Goal: Task Accomplishment & Management: Manage account settings

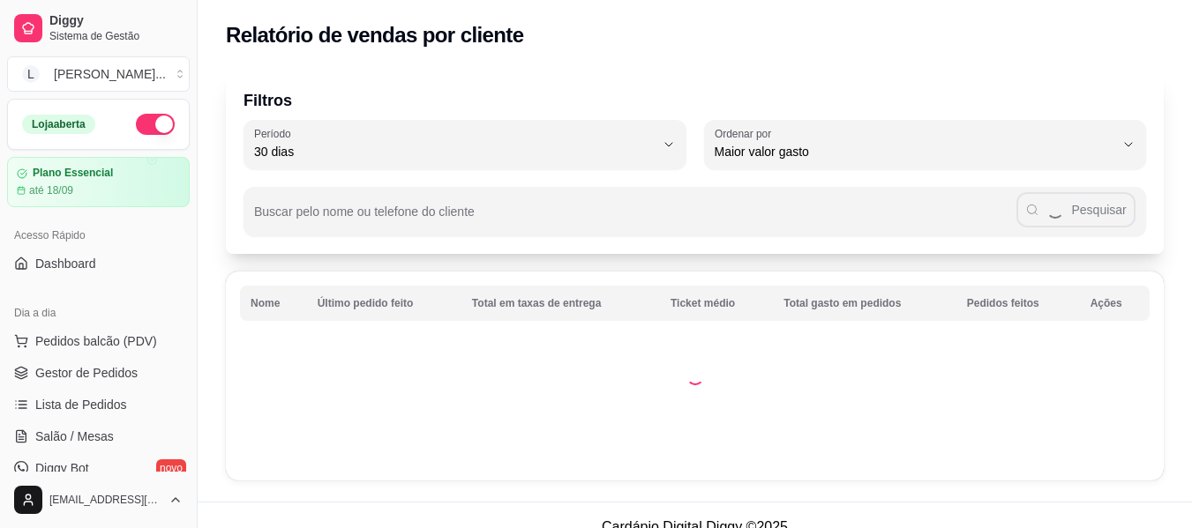
select select "30"
select select "HIGHEST_TOTAL_SPENT_WITH_ORDERS"
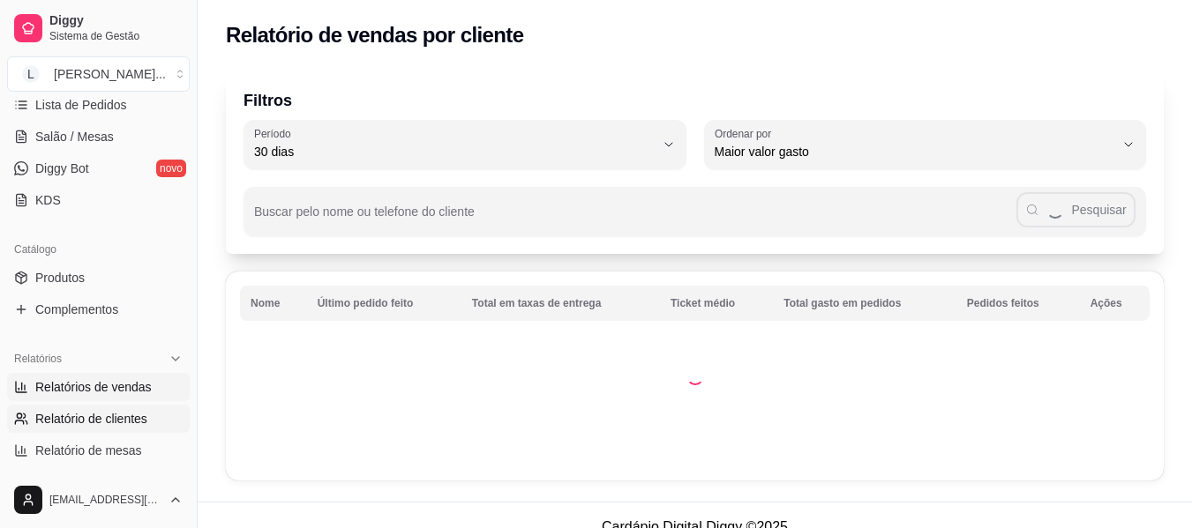
click at [121, 400] on link "Relatórios de vendas" at bounding box center [98, 387] width 183 height 28
select select "ALL"
select select "0"
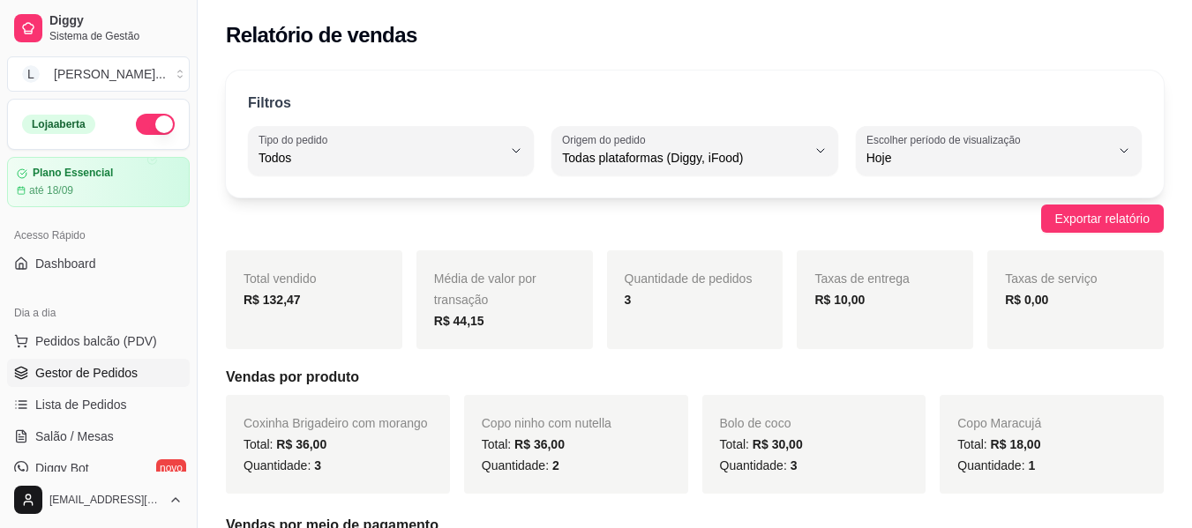
click at [119, 382] on link "Gestor de Pedidos" at bounding box center [98, 373] width 183 height 28
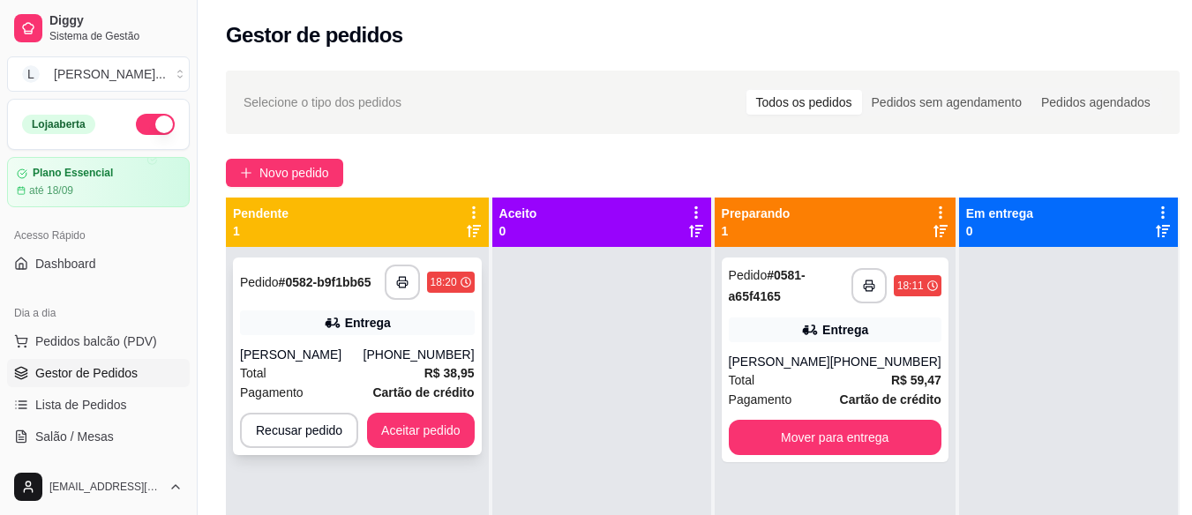
click at [363, 400] on div "Pagamento Cartão de crédito" at bounding box center [357, 392] width 235 height 19
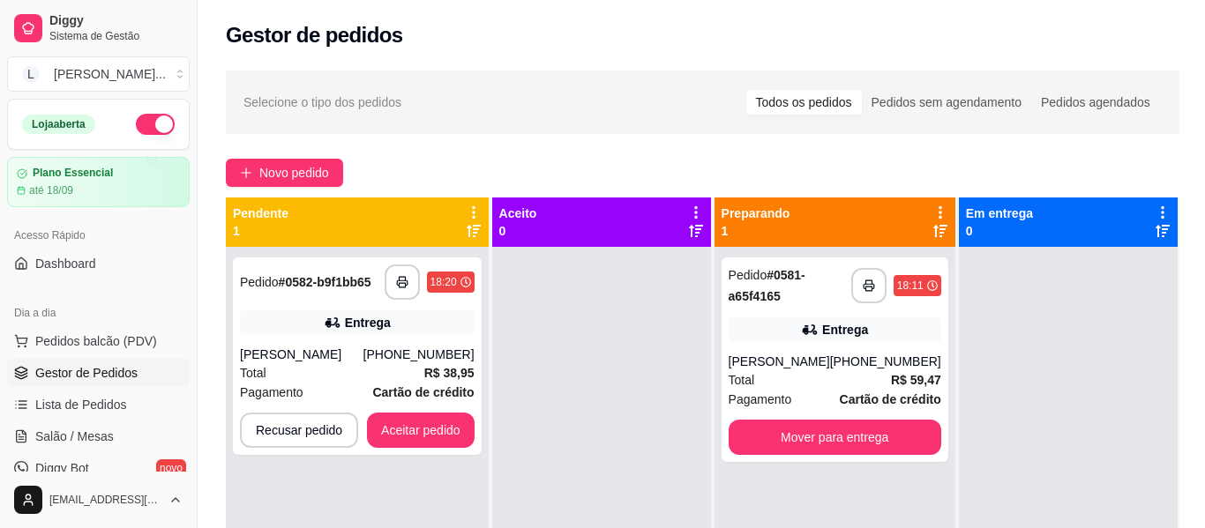
scroll to position [441, 0]
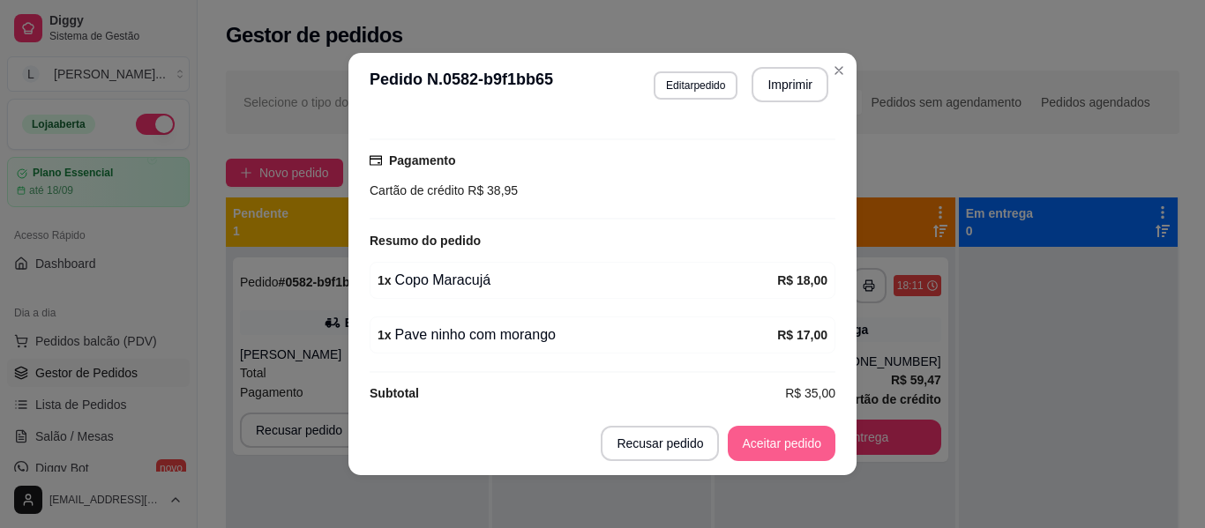
click at [779, 446] on button "Aceitar pedido" at bounding box center [782, 443] width 108 height 35
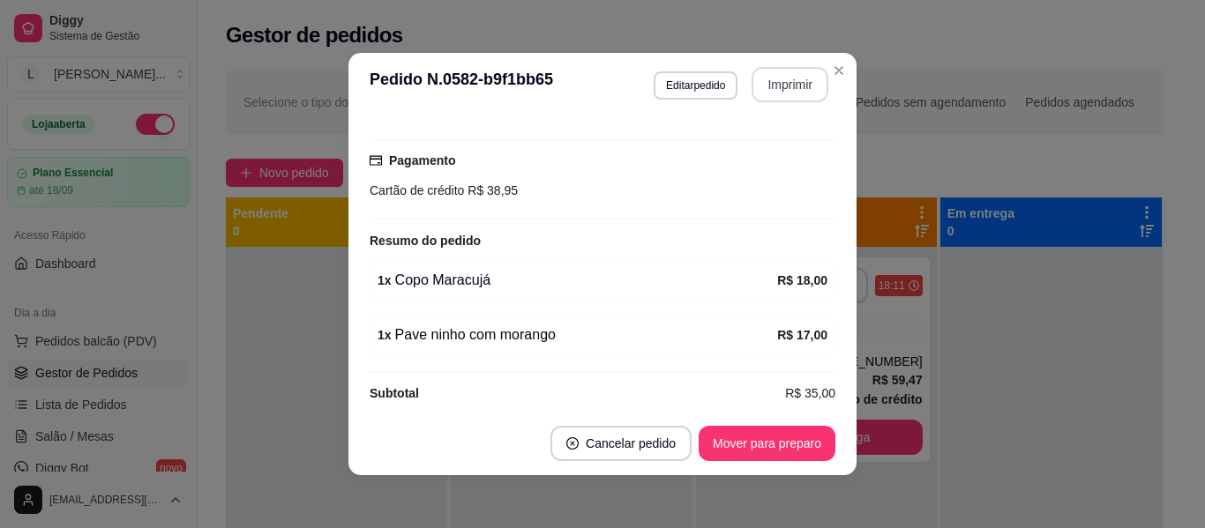
click at [790, 79] on button "Imprimir" at bounding box center [790, 84] width 77 height 35
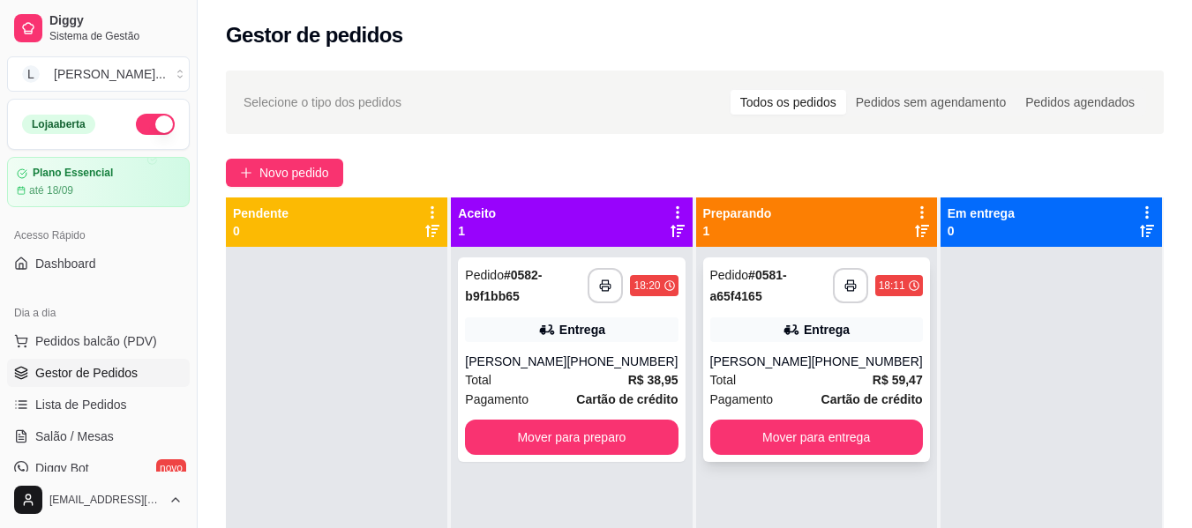
drag, startPoint x: 872, startPoint y: 348, endPoint x: 868, endPoint y: 335, distance: 13.7
click at [868, 335] on div "**********" at bounding box center [816, 360] width 227 height 205
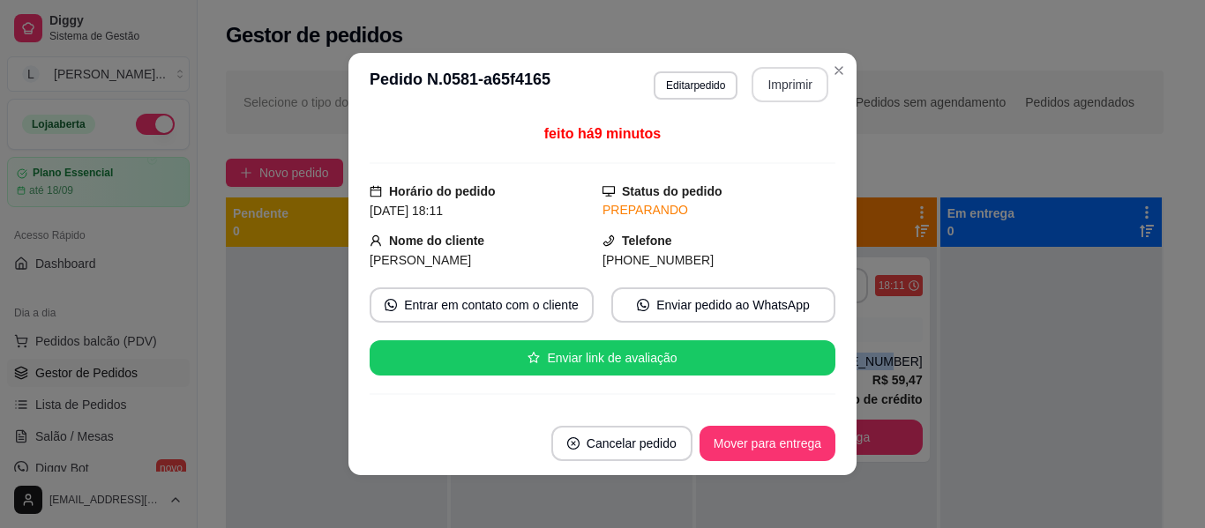
click at [790, 83] on button "Imprimir" at bounding box center [790, 84] width 77 height 35
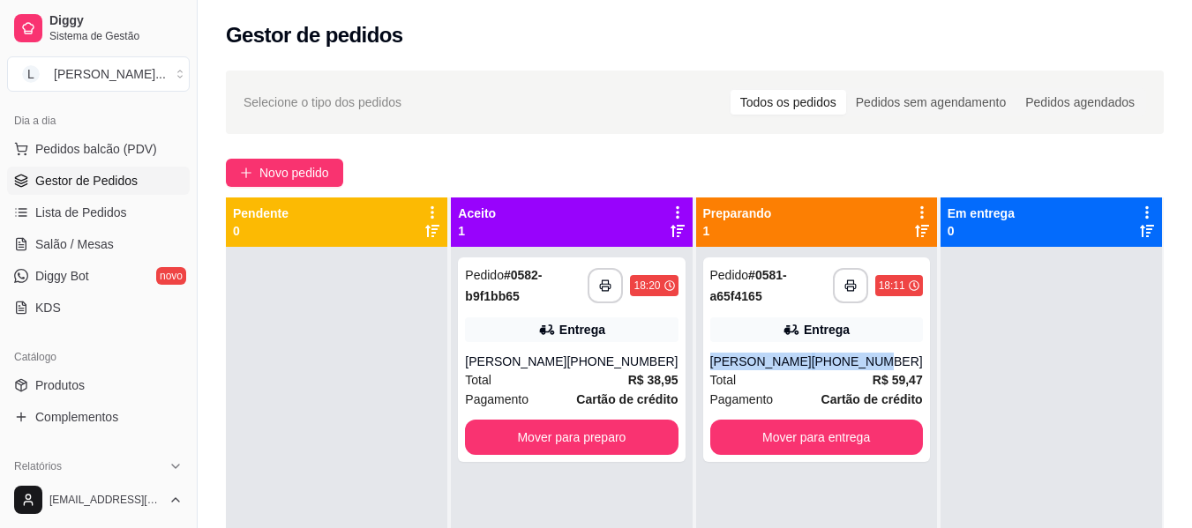
scroll to position [353, 0]
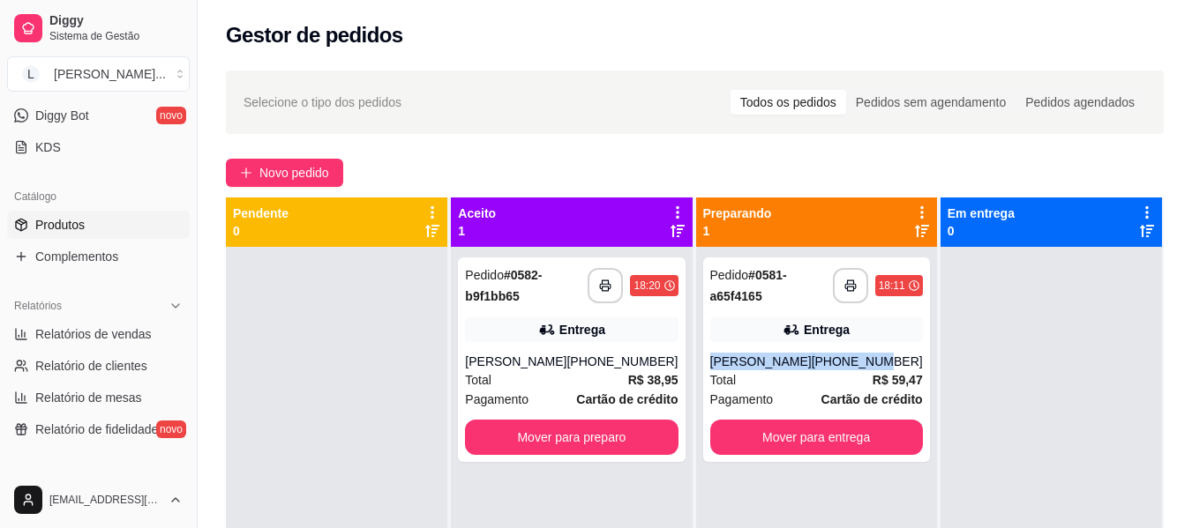
click at [112, 222] on link "Produtos" at bounding box center [98, 225] width 183 height 28
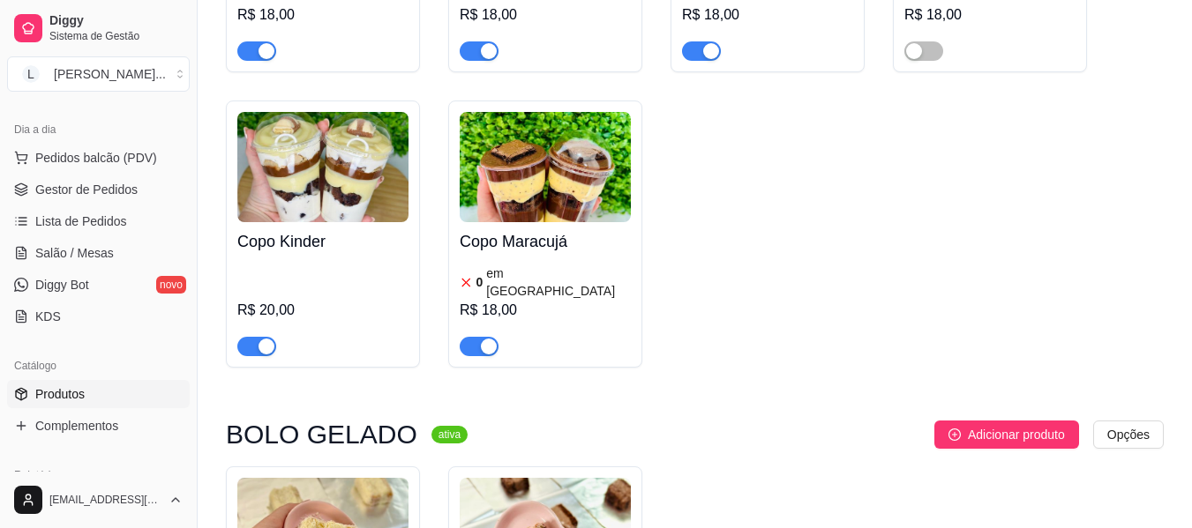
scroll to position [176, 0]
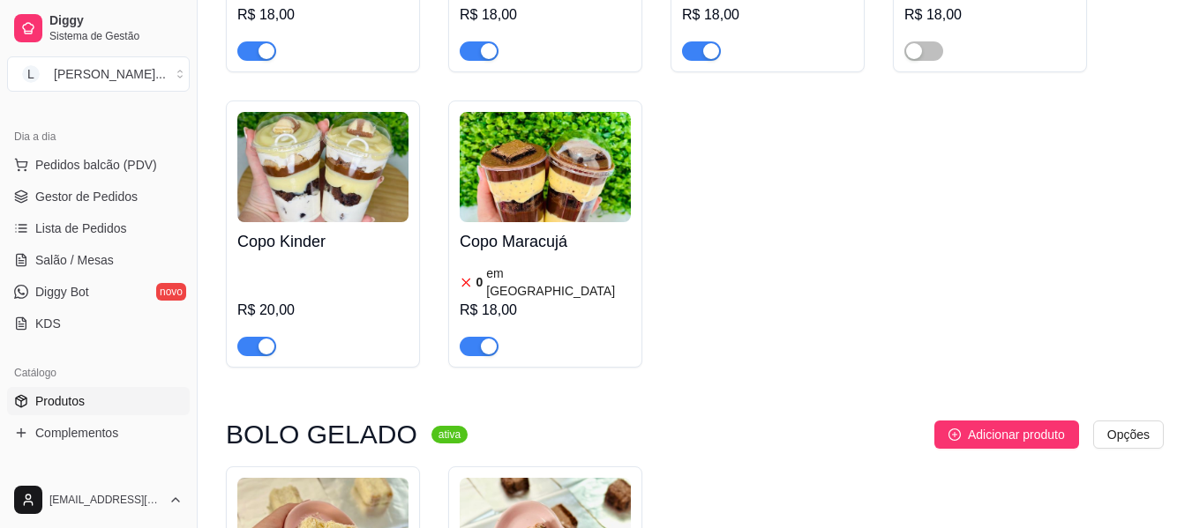
click at [116, 180] on ul "Pedidos balcão (PDV) Gestor de Pedidos Lista de Pedidos Salão / Mesas Diggy Bot…" at bounding box center [98, 244] width 183 height 187
click at [126, 196] on span "Gestor de Pedidos" at bounding box center [86, 197] width 102 height 18
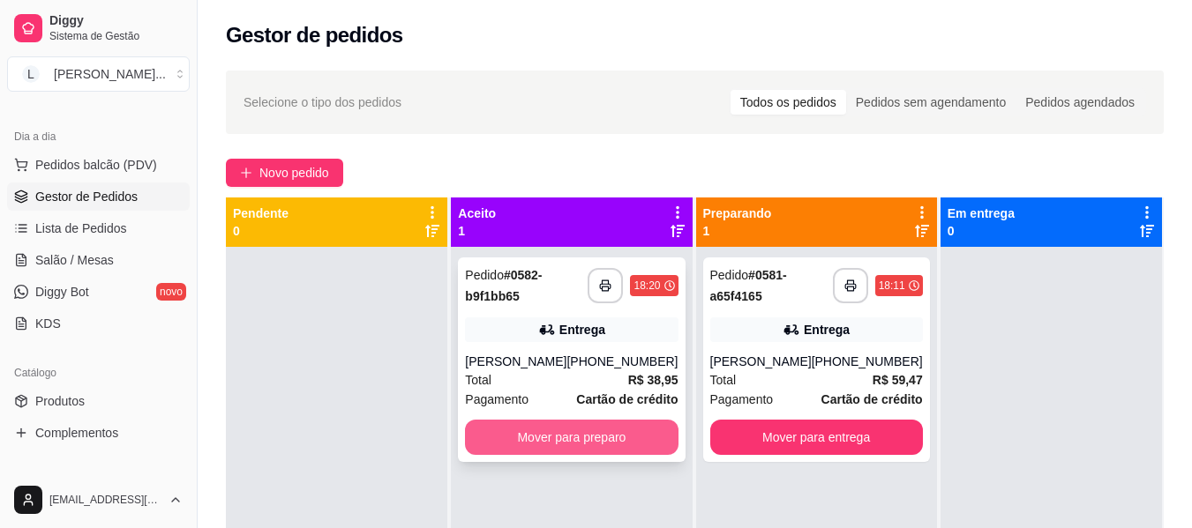
click at [549, 440] on button "Mover para preparo" at bounding box center [571, 437] width 213 height 35
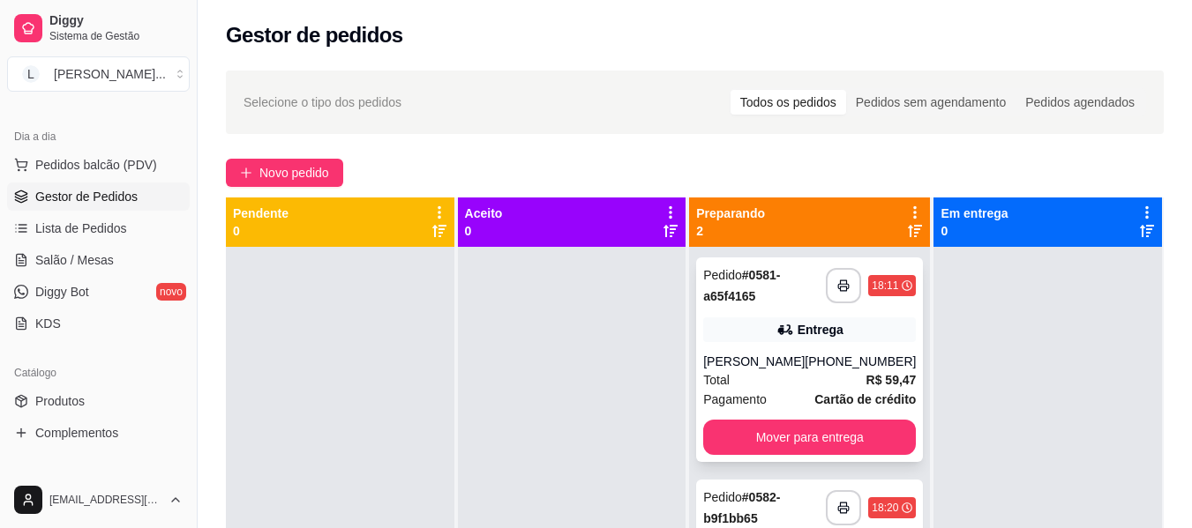
click at [843, 358] on div "[PHONE_NUMBER]" at bounding box center [860, 362] width 111 height 18
click at [821, 426] on button "Mover para entrega" at bounding box center [809, 437] width 213 height 35
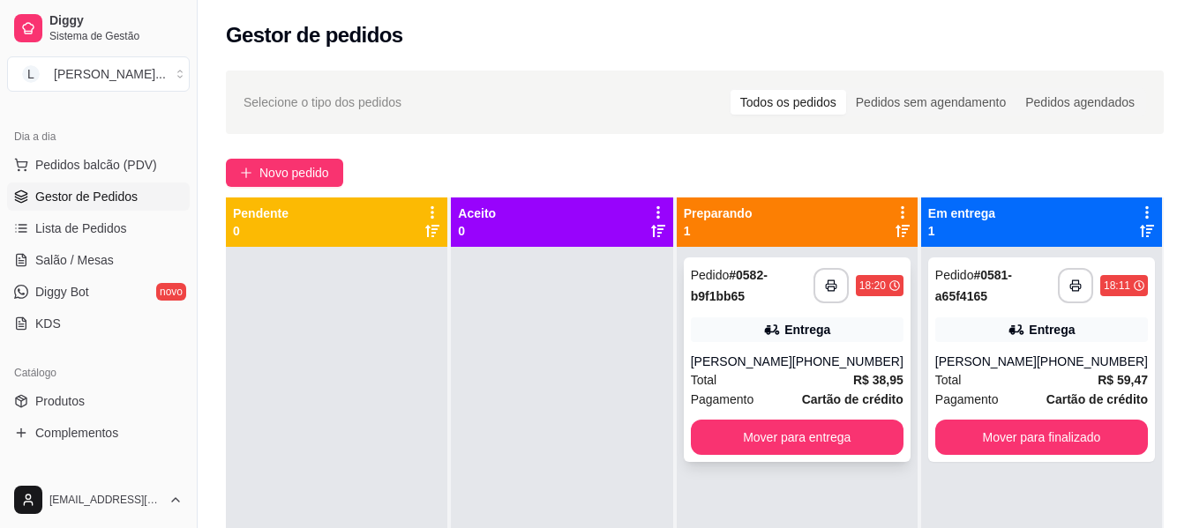
click at [816, 351] on div "**********" at bounding box center [797, 360] width 227 height 205
click at [850, 423] on button "Mover para entrega" at bounding box center [796, 438] width 206 height 34
